Goal: Navigation & Orientation: Find specific page/section

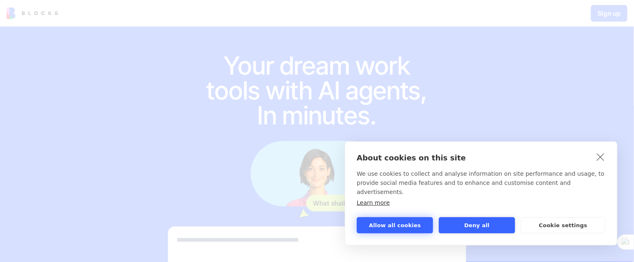
click at [395, 220] on button "Allow all cookies" at bounding box center [395, 225] width 76 height 16
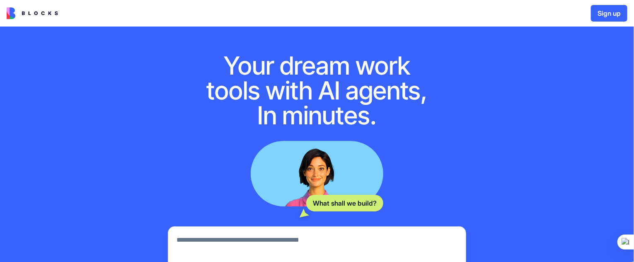
click at [11, 13] on img at bounding box center [32, 13] width 51 height 12
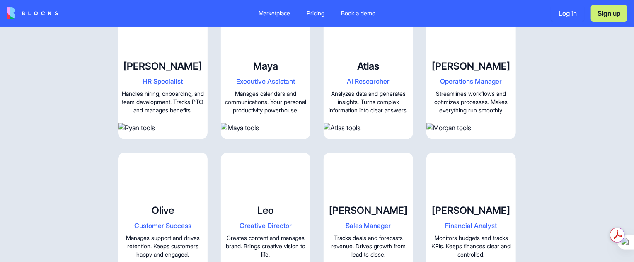
scroll to position [967, 0]
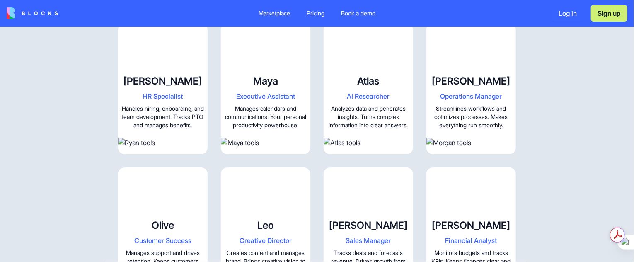
click at [279, 10] on div "Marketplace" at bounding box center [275, 13] width 32 height 8
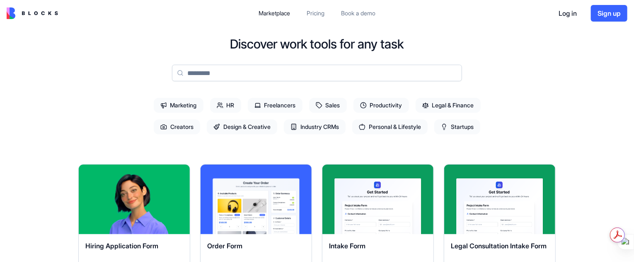
click at [308, 12] on div "Pricing" at bounding box center [316, 13] width 18 height 8
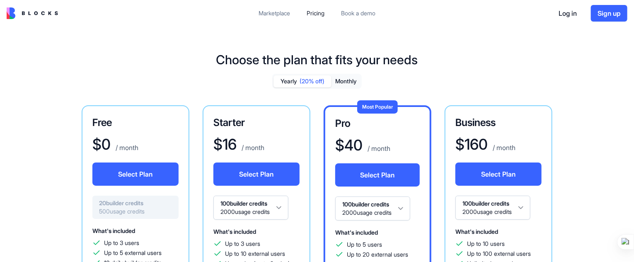
click at [285, 14] on div "Marketplace" at bounding box center [275, 13] width 32 height 8
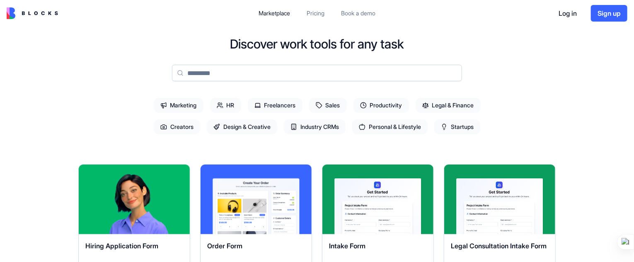
click at [180, 104] on span "Marketing" at bounding box center [179, 105] width 50 height 15
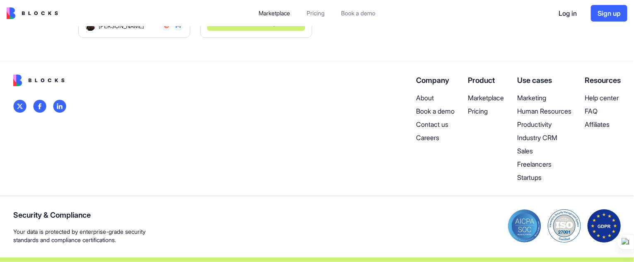
scroll to position [967, 0]
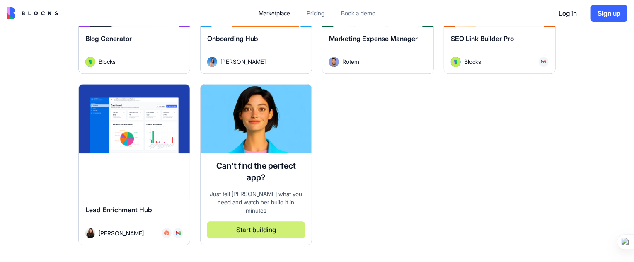
click at [257, 221] on button "Start building" at bounding box center [256, 229] width 98 height 17
